Goal: Entertainment & Leisure: Consume media (video, audio)

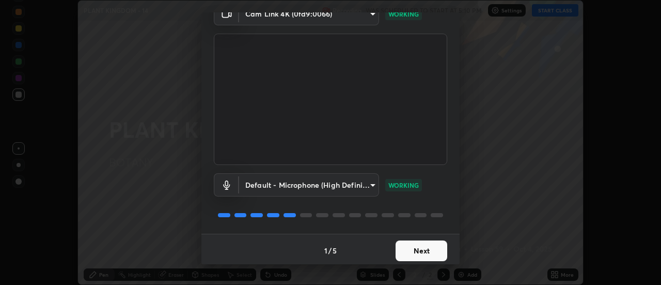
scroll to position [54, 0]
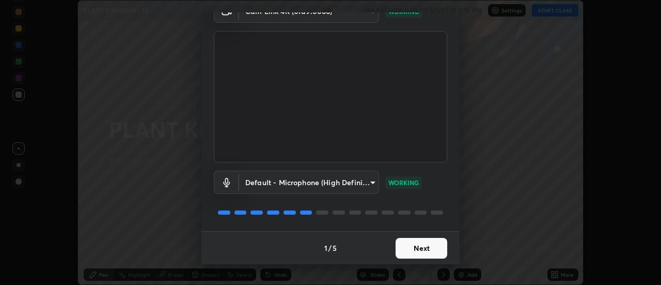
click at [402, 251] on button "Next" at bounding box center [422, 248] width 52 height 21
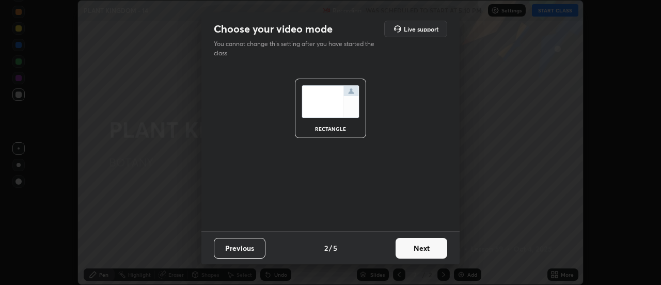
scroll to position [0, 0]
click at [411, 247] on button "Next" at bounding box center [422, 248] width 52 height 21
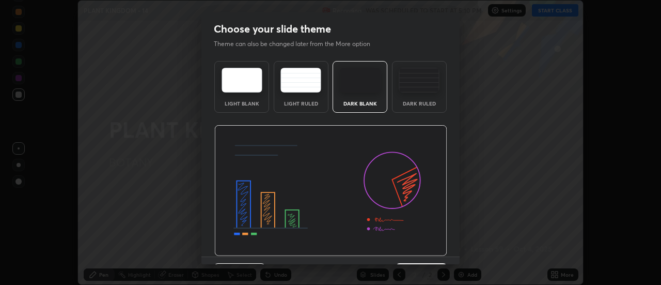
scroll to position [25, 0]
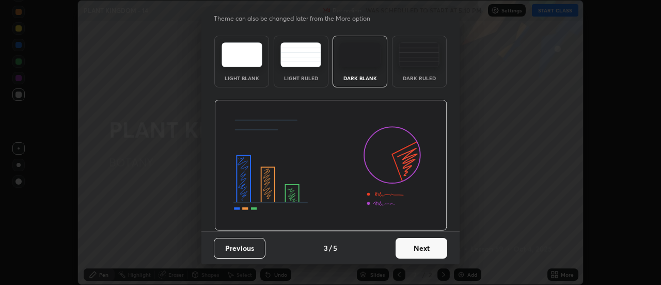
click at [416, 249] on button "Next" at bounding box center [422, 248] width 52 height 21
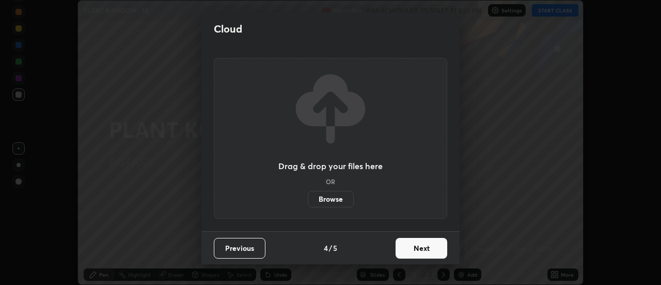
click at [416, 248] on button "Next" at bounding box center [422, 248] width 52 height 21
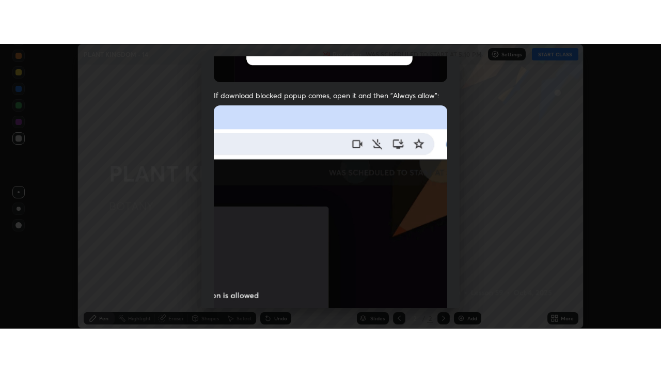
scroll to position [265, 0]
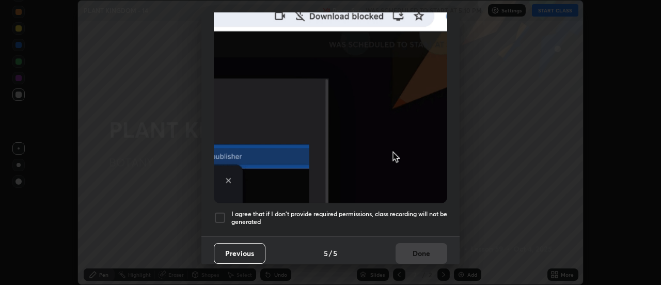
click at [217, 214] on div at bounding box center [220, 217] width 12 height 12
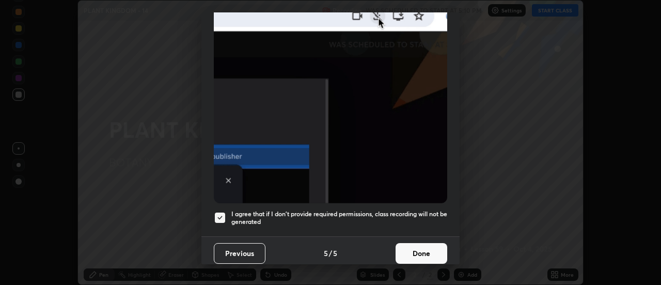
click at [401, 243] on button "Done" at bounding box center [422, 253] width 52 height 21
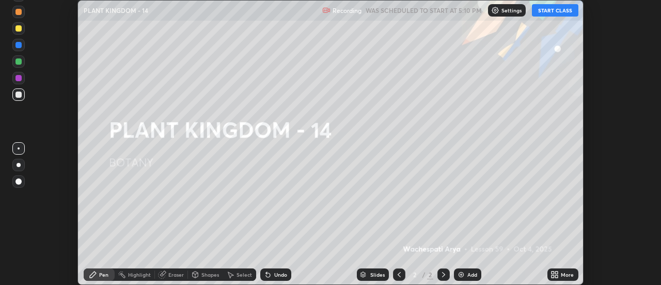
click at [553, 275] on icon at bounding box center [553, 276] width 3 height 3
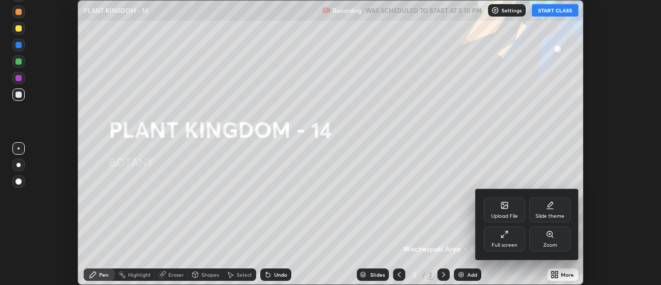
click at [500, 236] on div "Full screen" at bounding box center [504, 238] width 41 height 25
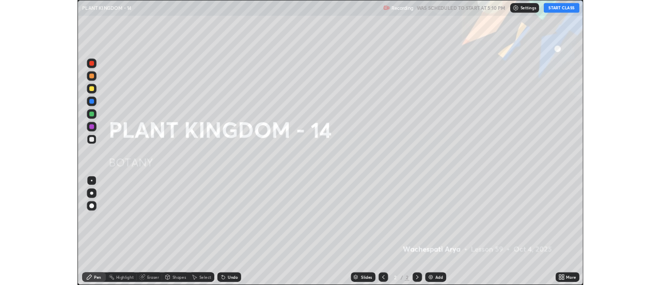
scroll to position [372, 661]
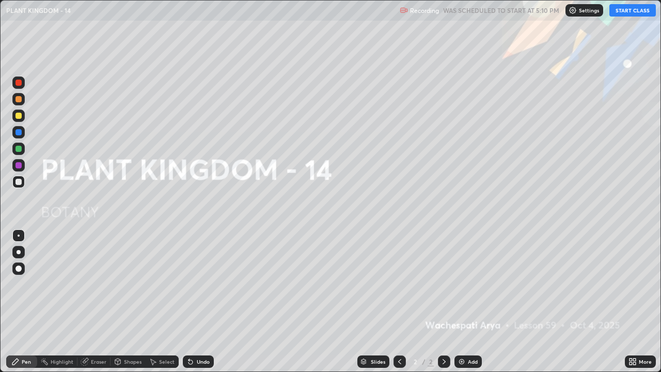
click at [617, 13] on button "START CLASS" at bounding box center [633, 10] width 46 height 12
click at [464, 284] on img at bounding box center [462, 361] width 8 height 8
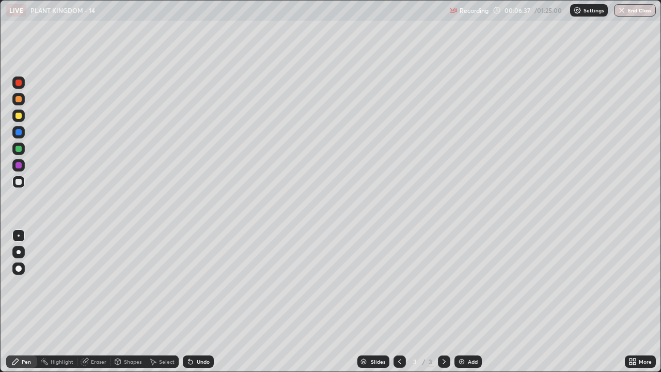
click at [24, 101] on div at bounding box center [18, 99] width 12 height 12
click at [18, 252] on div at bounding box center [19, 252] width 4 height 4
click at [16, 117] on div at bounding box center [18, 116] width 6 height 6
click at [17, 181] on div at bounding box center [18, 182] width 6 height 6
click at [631, 284] on icon at bounding box center [631, 360] width 3 height 3
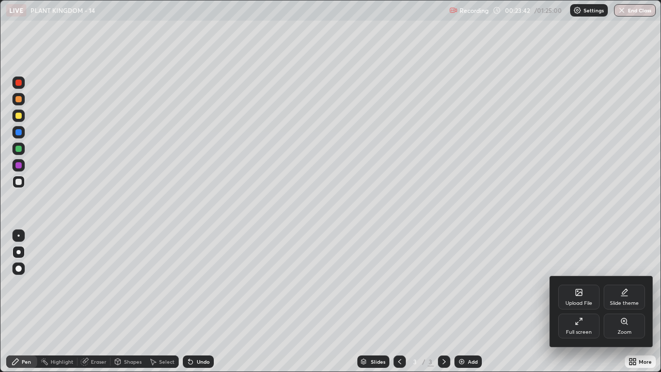
click at [577, 284] on div "Full screen" at bounding box center [579, 332] width 26 height 5
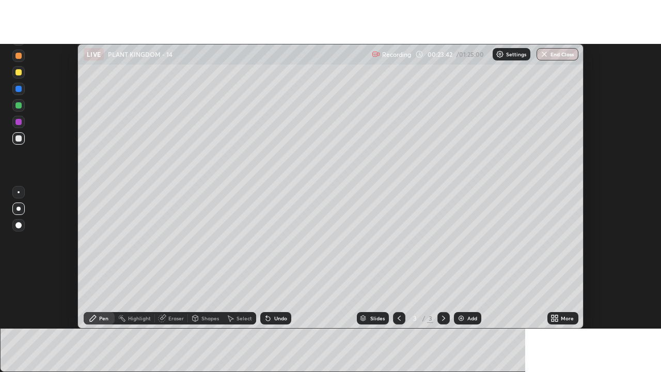
scroll to position [51375, 50999]
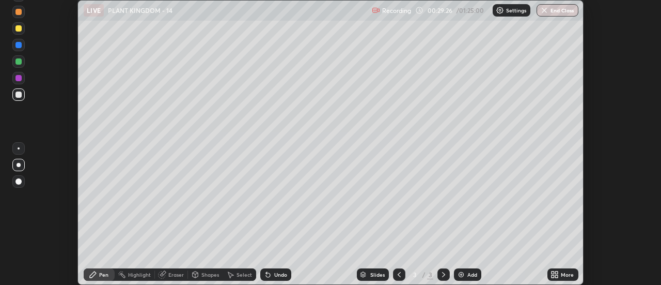
click at [557, 276] on icon at bounding box center [557, 276] width 3 height 3
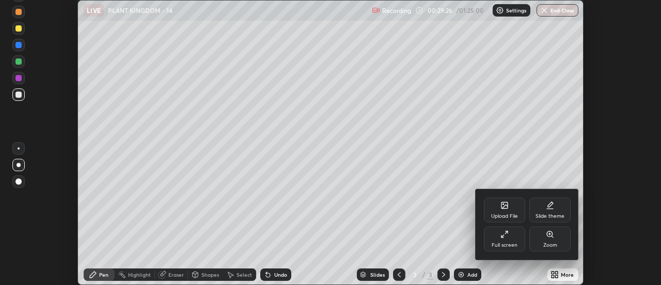
click at [516, 238] on div "Full screen" at bounding box center [504, 238] width 41 height 25
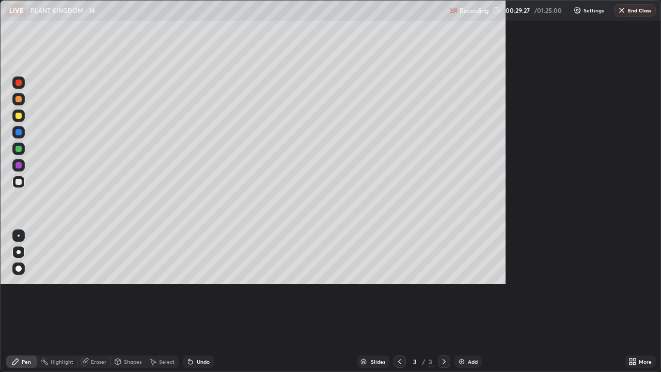
scroll to position [372, 661]
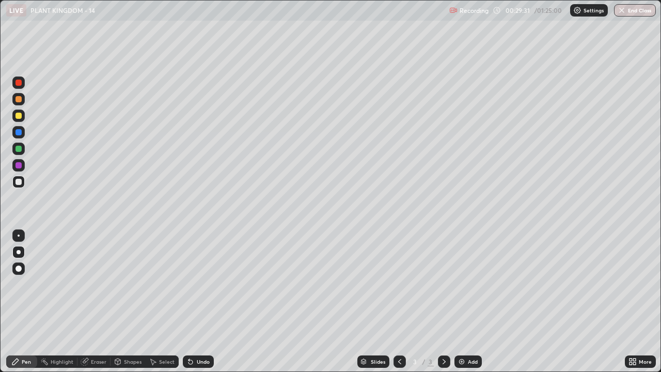
click at [461, 284] on img at bounding box center [462, 361] width 8 height 8
click at [20, 101] on div at bounding box center [18, 99] width 6 height 6
click at [17, 254] on div at bounding box center [19, 252] width 4 height 4
click at [16, 181] on div at bounding box center [18, 182] width 6 height 6
click at [18, 116] on div at bounding box center [18, 116] width 6 height 6
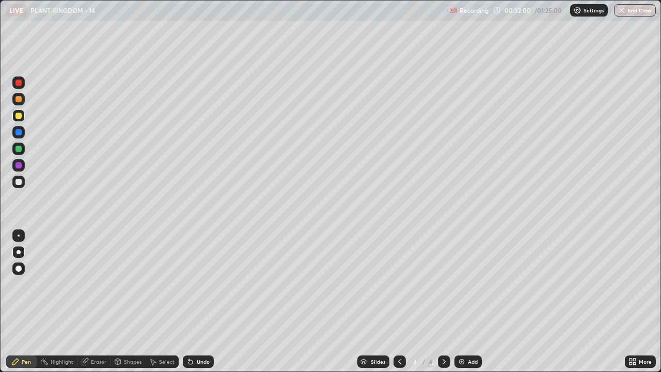
click at [20, 100] on div at bounding box center [18, 99] width 6 height 6
click at [21, 117] on div at bounding box center [18, 116] width 6 height 6
click at [19, 151] on div at bounding box center [18, 149] width 6 height 6
click at [207, 284] on div "Undo" at bounding box center [203, 361] width 13 height 5
click at [18, 99] on div at bounding box center [18, 99] width 6 height 6
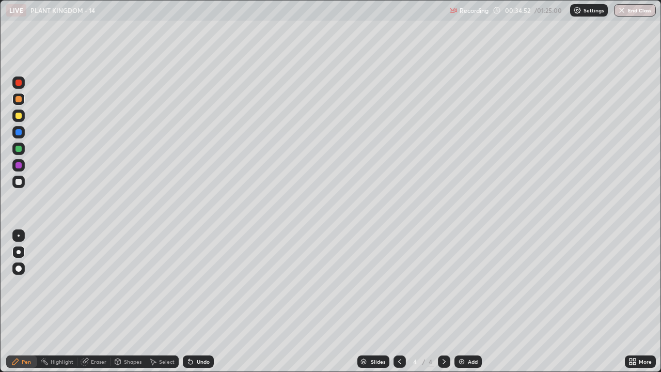
click at [21, 153] on div at bounding box center [18, 149] width 12 height 12
click at [468, 284] on div "Add" at bounding box center [473, 361] width 10 height 5
click at [23, 119] on div at bounding box center [18, 116] width 12 height 12
click at [19, 269] on div at bounding box center [18, 269] width 6 height 6
click at [464, 284] on img at bounding box center [462, 361] width 8 height 8
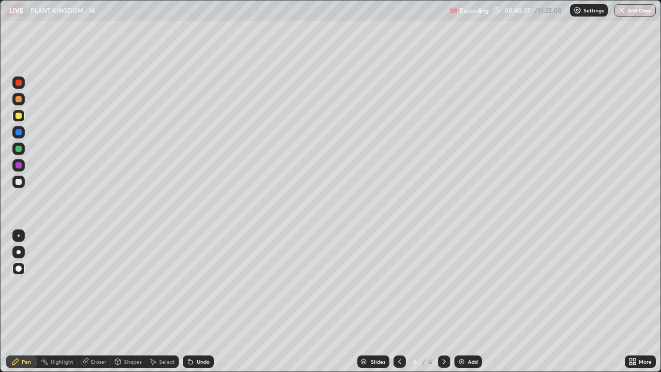
click at [19, 252] on div at bounding box center [19, 252] width 4 height 4
click at [20, 148] on div at bounding box center [18, 149] width 6 height 6
click at [19, 269] on div at bounding box center [18, 269] width 6 height 6
click at [20, 184] on div at bounding box center [18, 182] width 6 height 6
click at [87, 284] on icon at bounding box center [85, 361] width 8 height 8
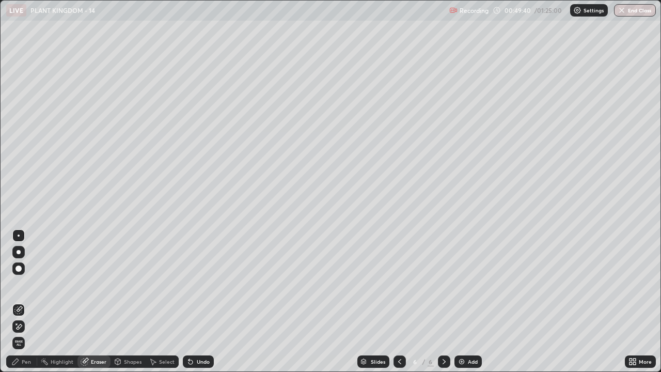
click at [23, 284] on div "Pen" at bounding box center [26, 361] width 9 height 5
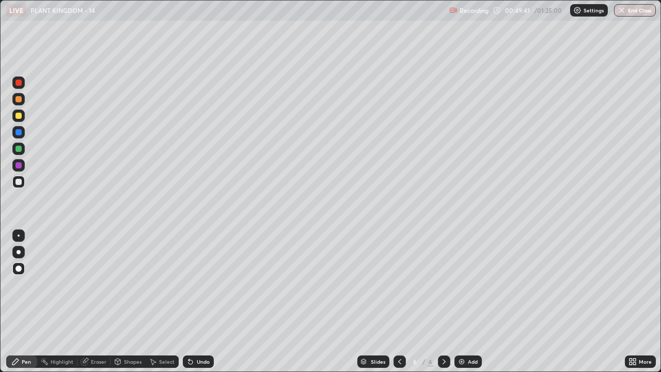
click at [129, 284] on div "Shapes" at bounding box center [133, 361] width 18 height 5
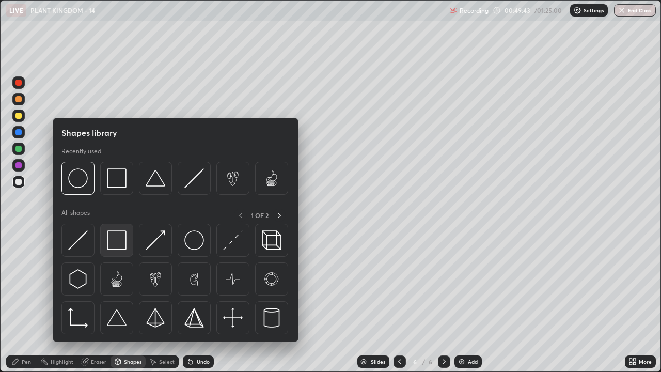
click at [119, 244] on img at bounding box center [117, 240] width 20 height 20
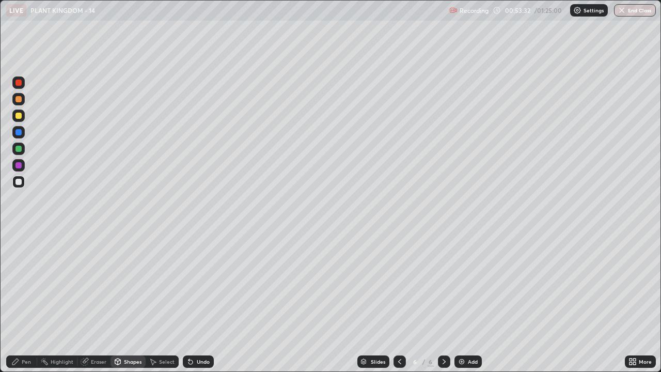
click at [634, 9] on button "End Class" at bounding box center [635, 10] width 42 height 12
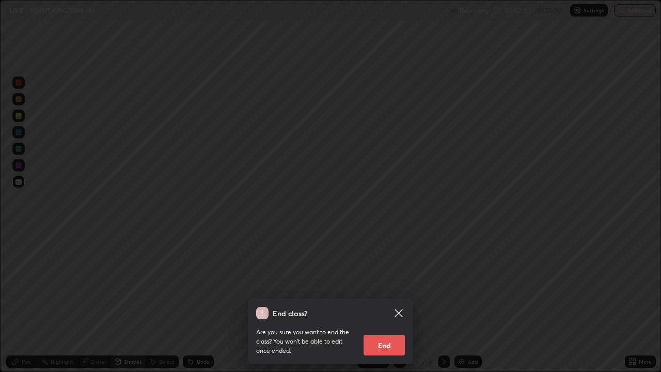
click at [381, 284] on button "End" at bounding box center [384, 345] width 41 height 21
